Goal: Transaction & Acquisition: Purchase product/service

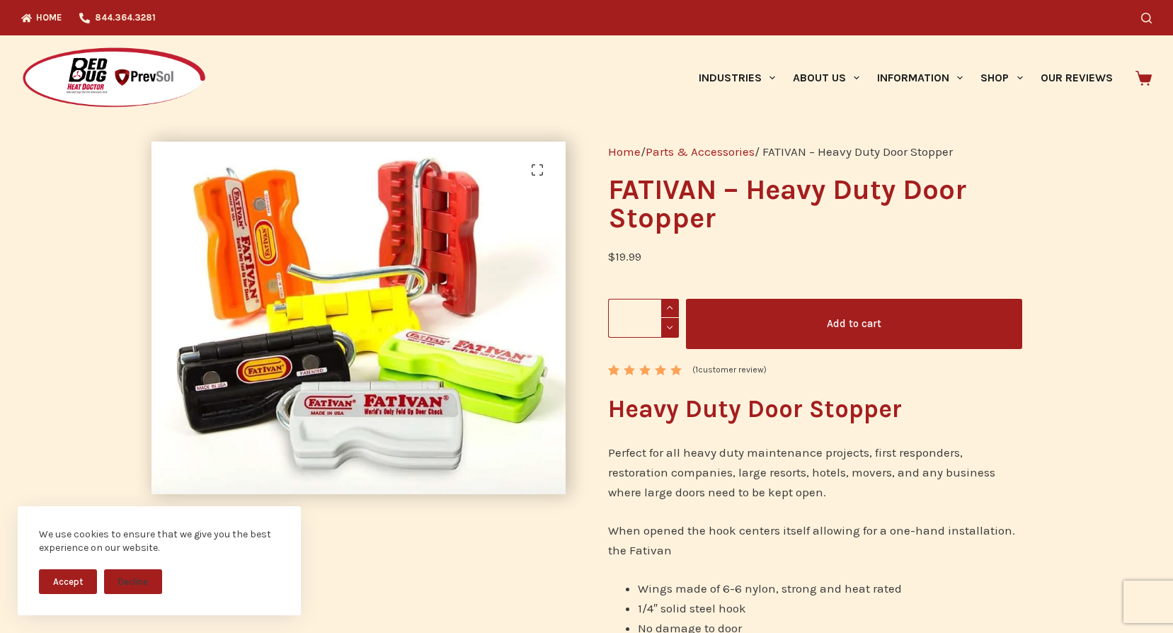
click at [861, 311] on button "Add to cart" at bounding box center [854, 324] width 336 height 50
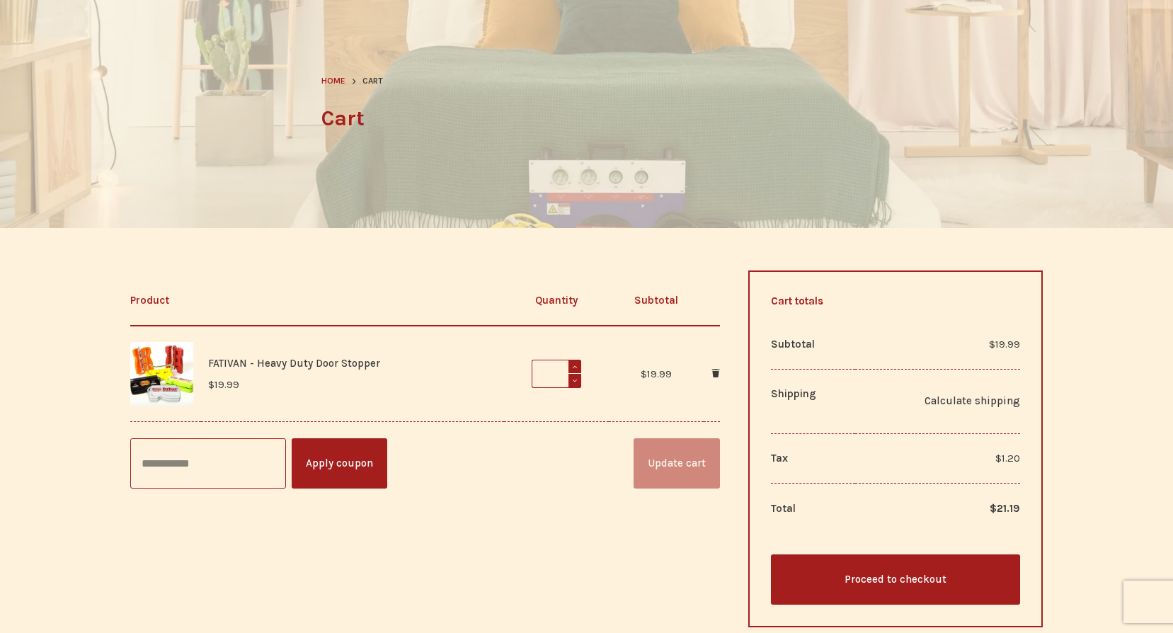
scroll to position [142, 0]
